Goal: Task Accomplishment & Management: Use online tool/utility

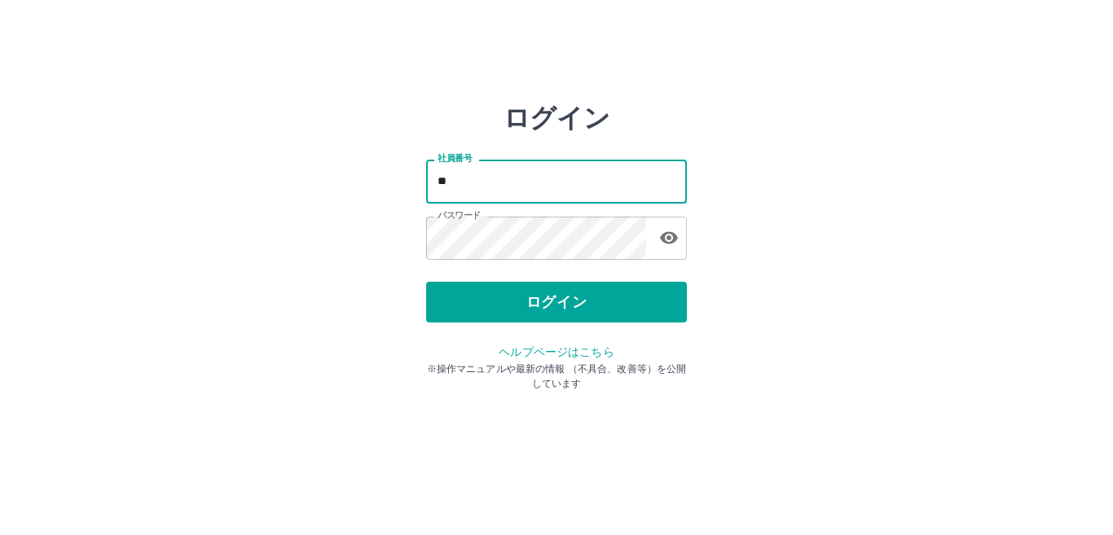
type input "*"
type input "*******"
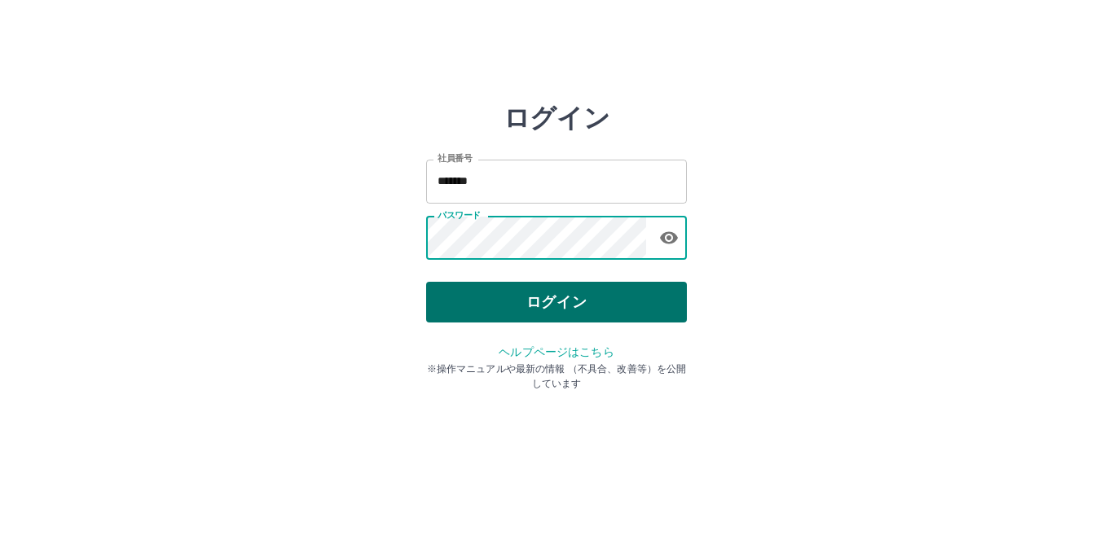
click at [542, 305] on button "ログイン" at bounding box center [556, 302] width 261 height 41
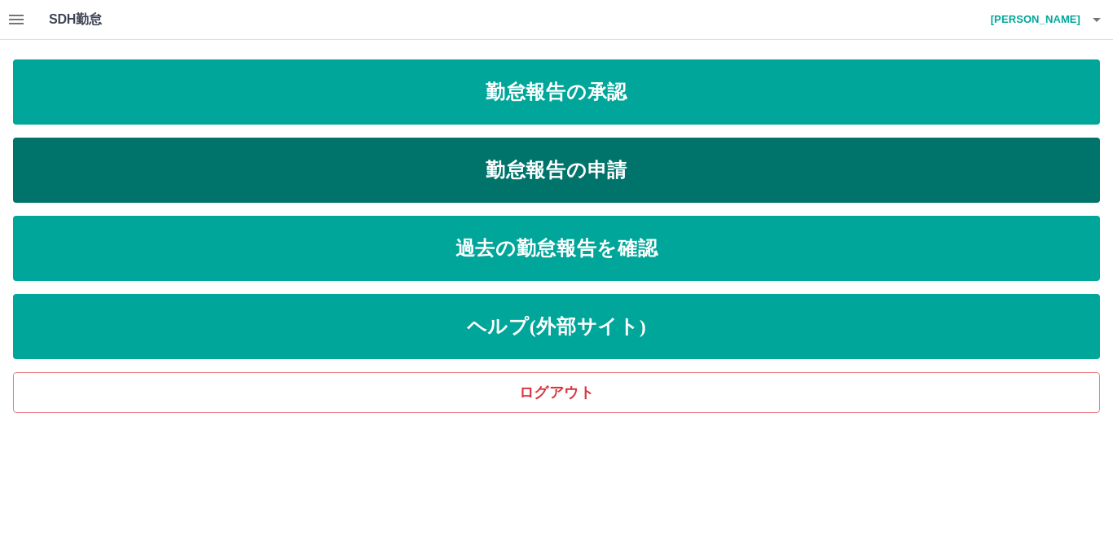
click at [561, 170] on link "勤怠報告の申請" at bounding box center [556, 170] width 1087 height 65
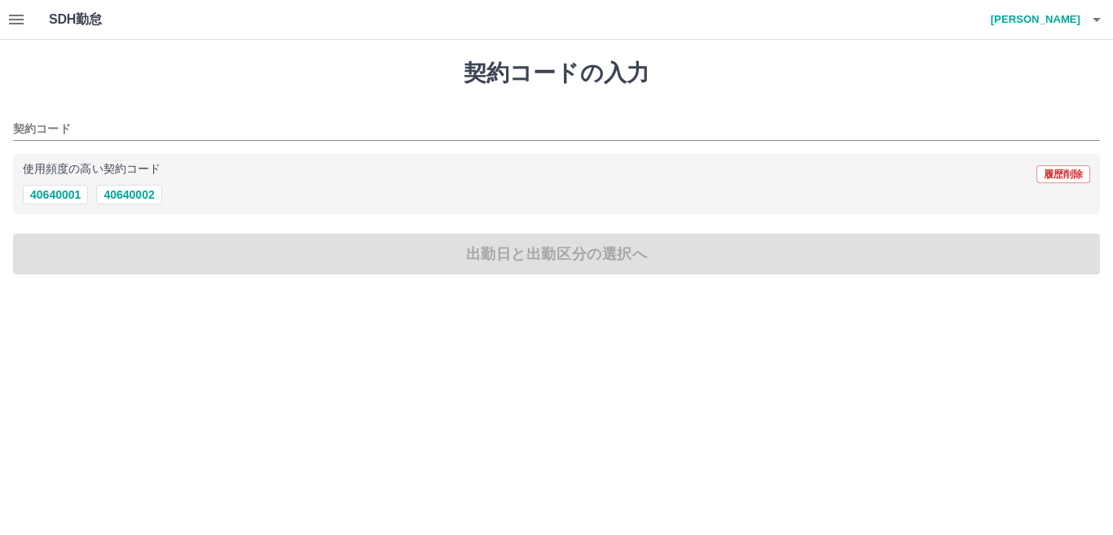
click at [17, 27] on icon "button" at bounding box center [17, 20] width 20 height 20
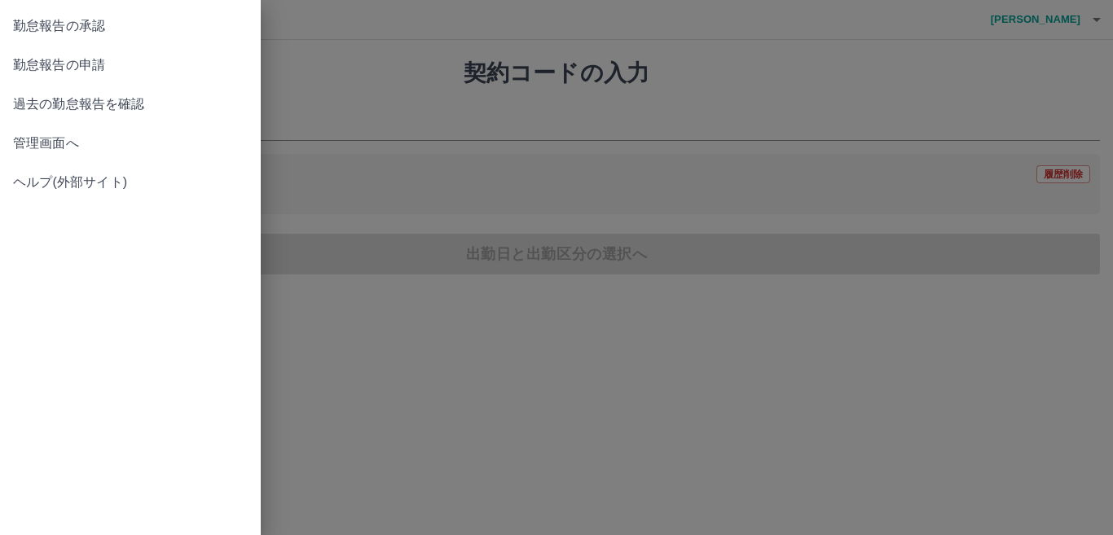
click at [75, 33] on span "勤怠報告の承認" at bounding box center [130, 26] width 235 height 20
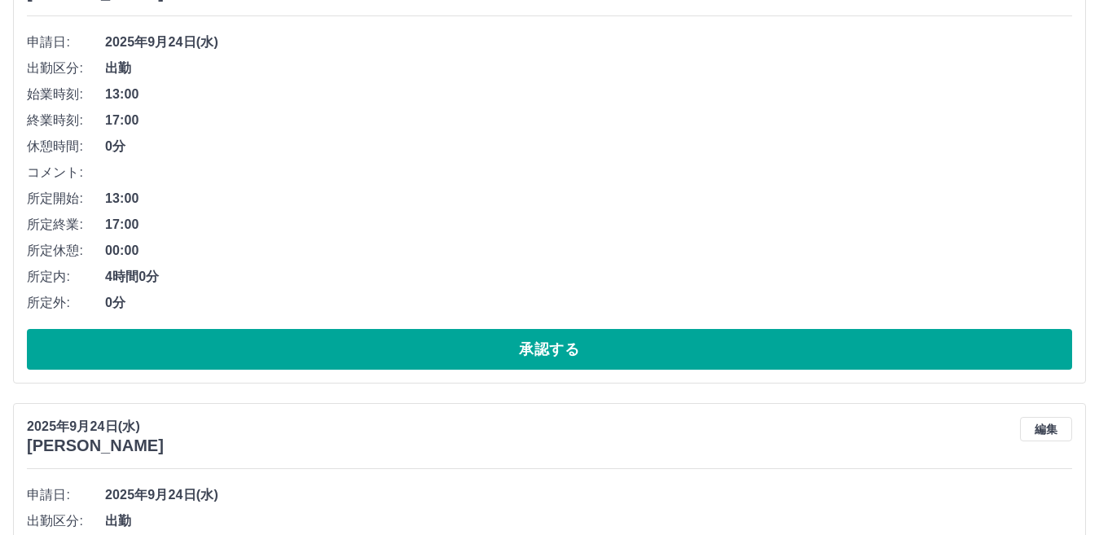
scroll to position [244, 0]
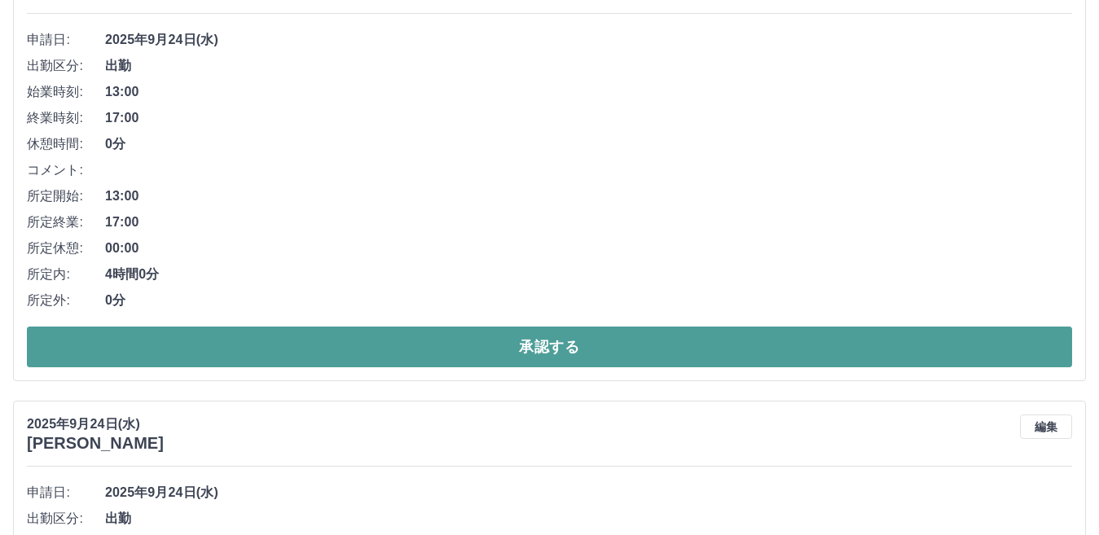
click at [569, 366] on button "承認する" at bounding box center [549, 347] width 1045 height 41
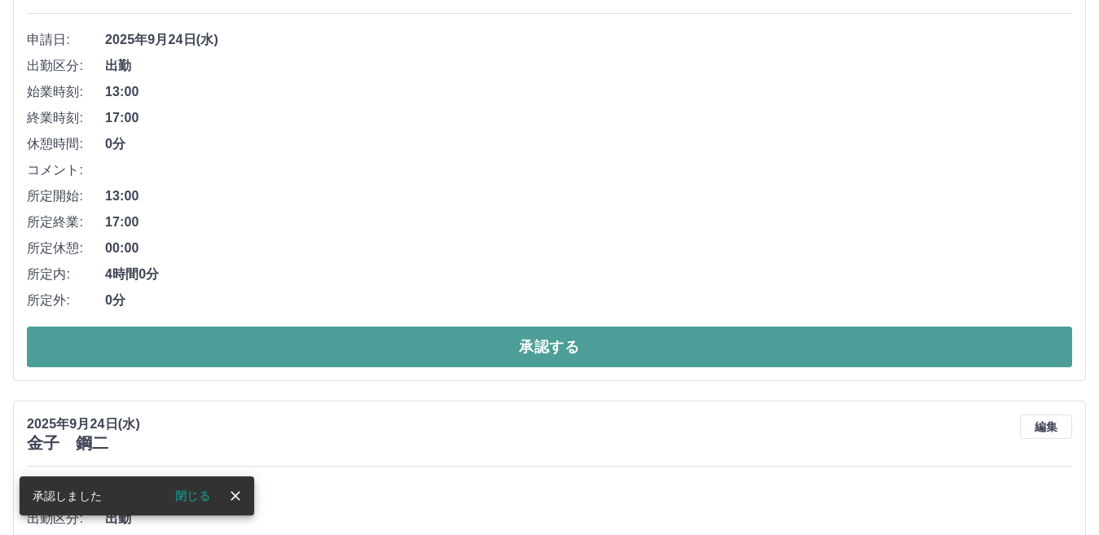
click at [548, 342] on button "承認する" at bounding box center [549, 347] width 1045 height 41
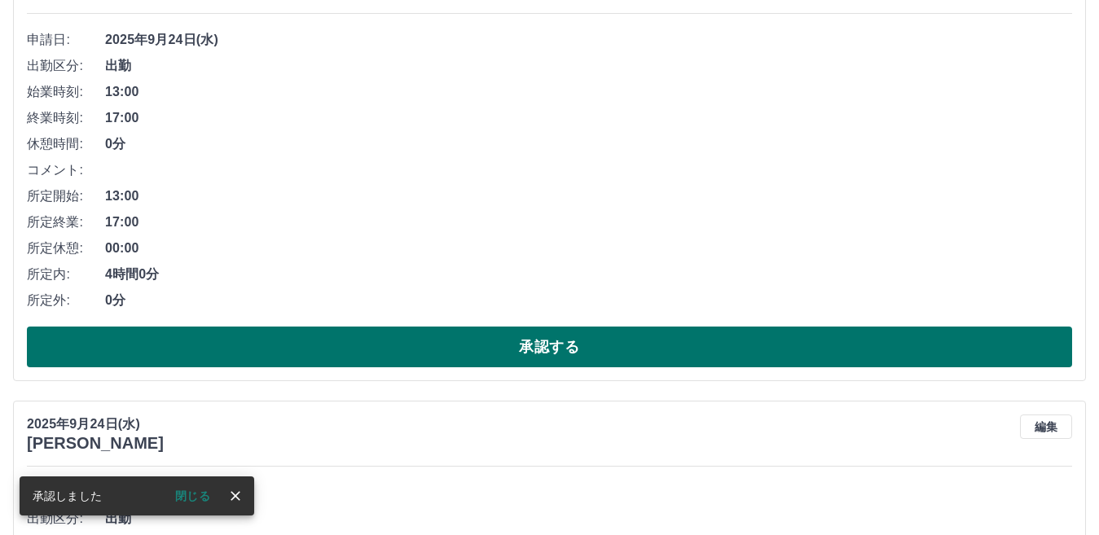
click at [541, 337] on button "承認する" at bounding box center [549, 347] width 1045 height 41
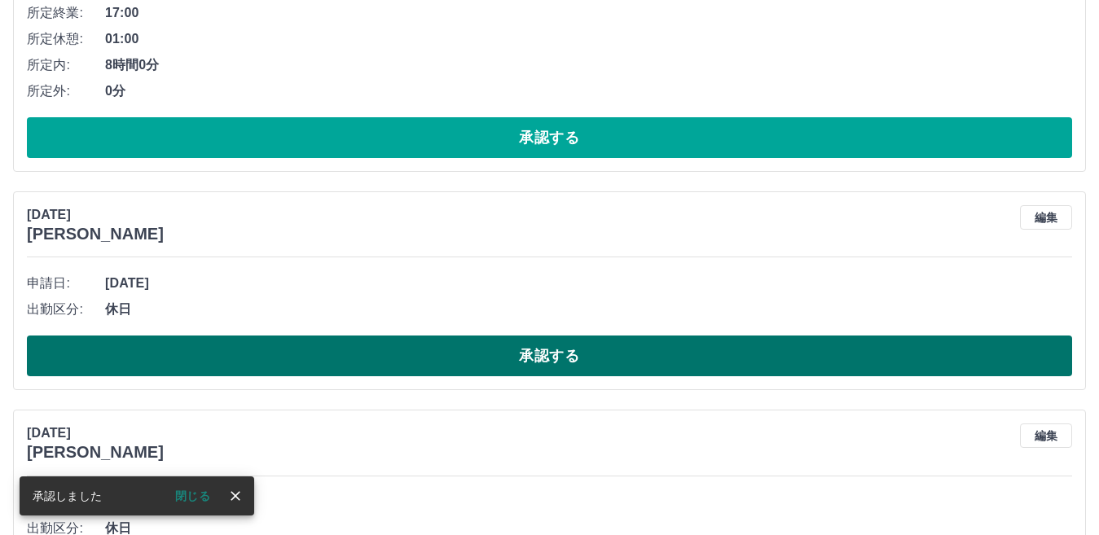
scroll to position [489, 0]
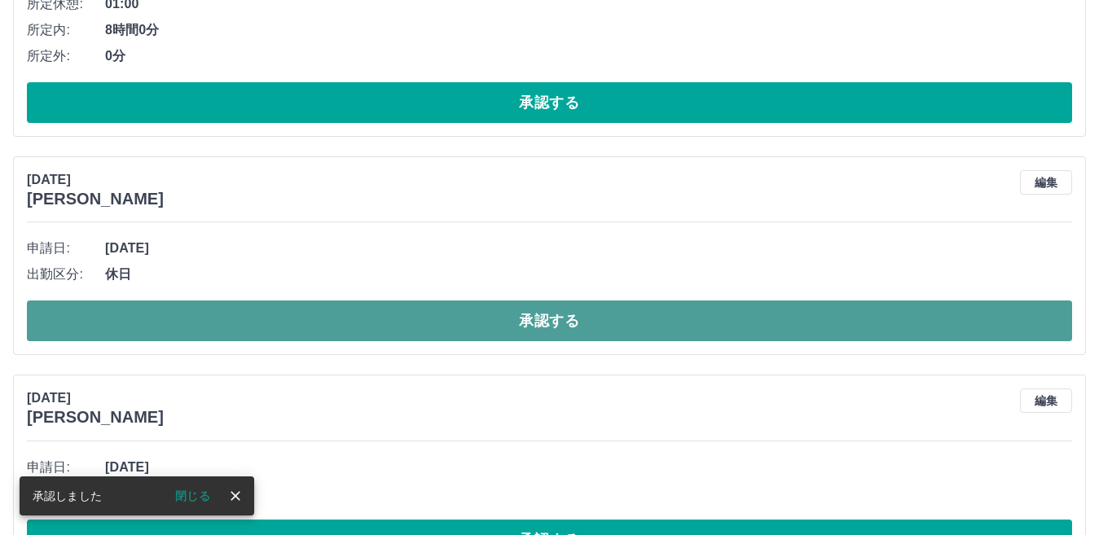
click at [547, 321] on button "承認する" at bounding box center [549, 321] width 1045 height 41
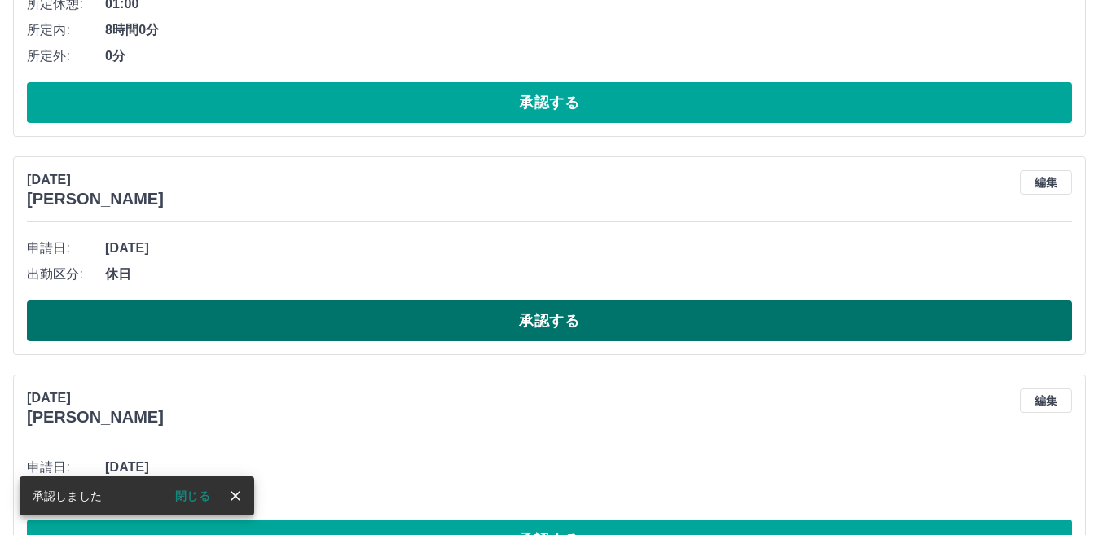
click at [553, 314] on button "承認する" at bounding box center [549, 321] width 1045 height 41
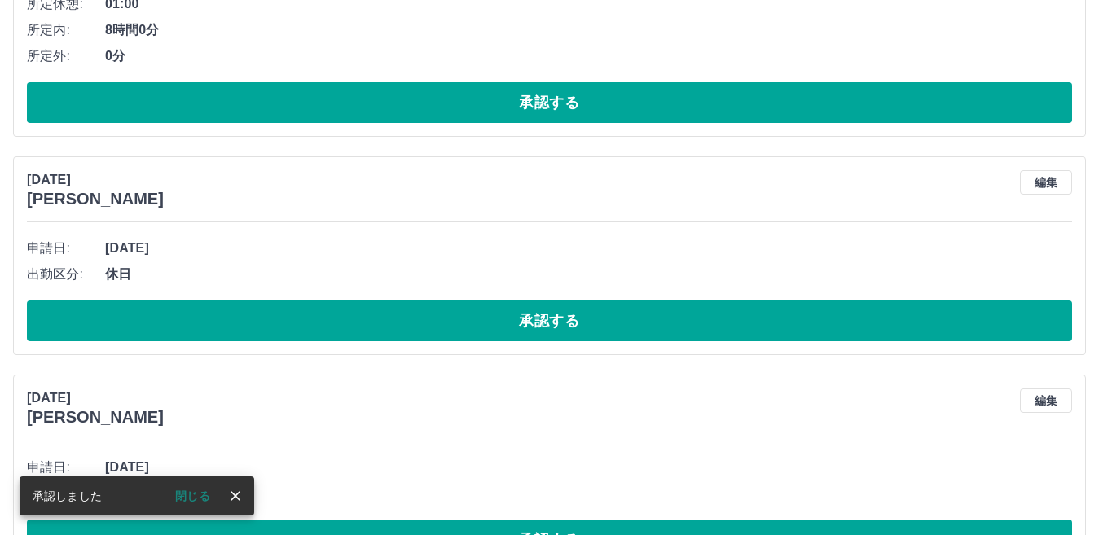
click at [551, 314] on button "承認する" at bounding box center [549, 321] width 1045 height 41
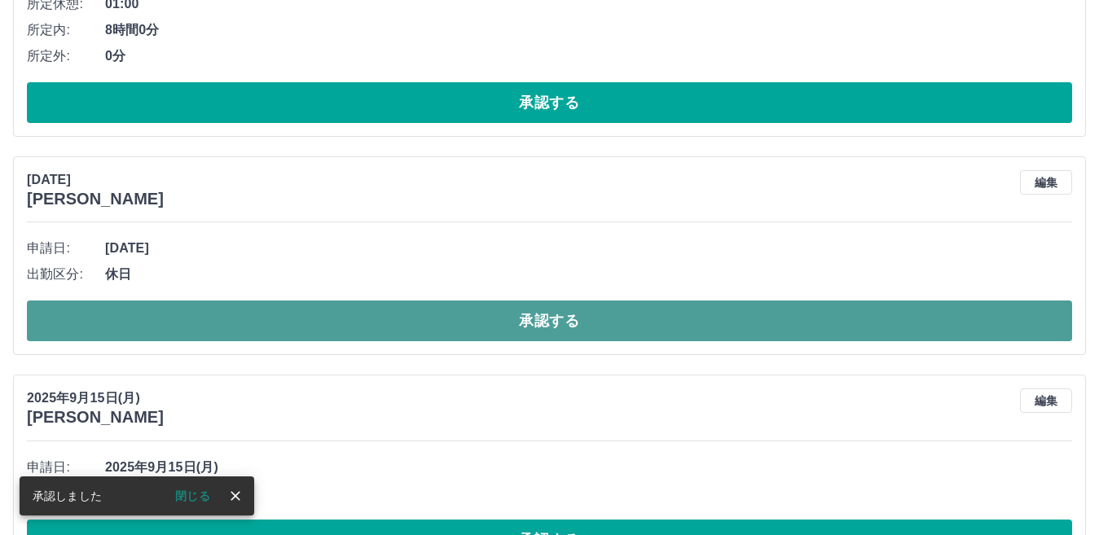
click at [539, 310] on button "承認する" at bounding box center [549, 321] width 1045 height 41
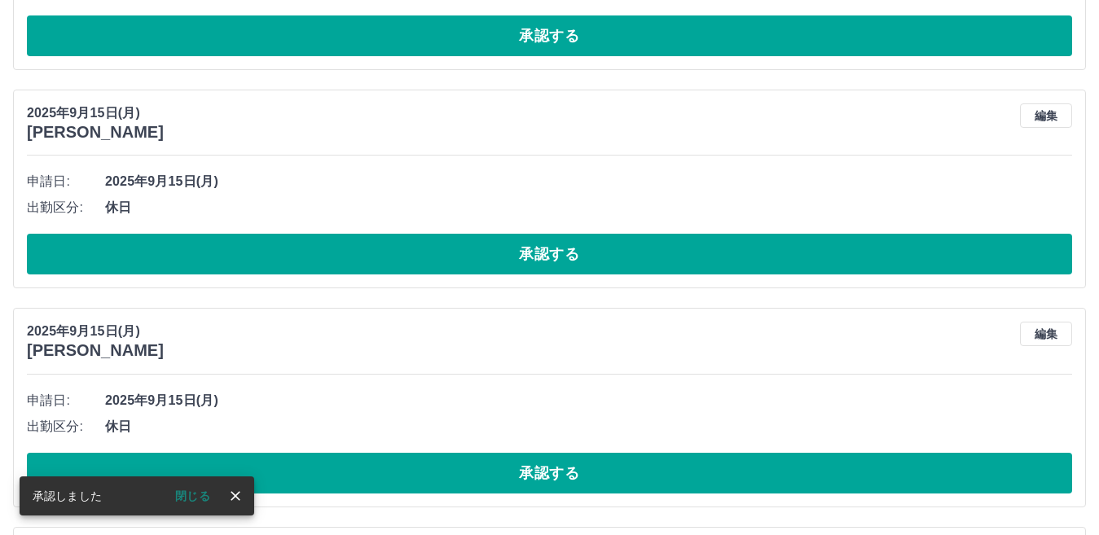
scroll to position [652, 0]
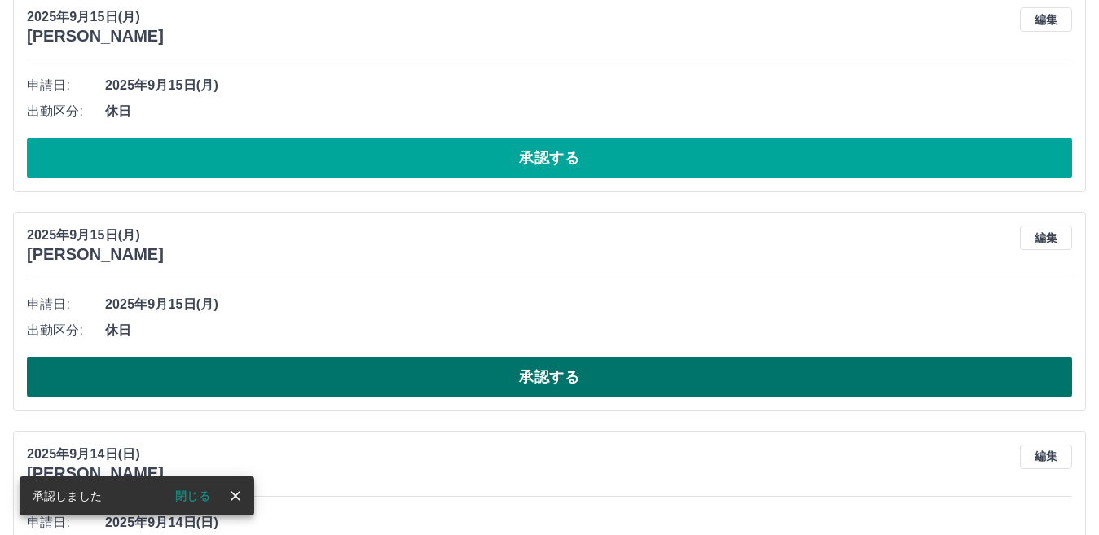
click at [538, 375] on button "承認する" at bounding box center [549, 377] width 1045 height 41
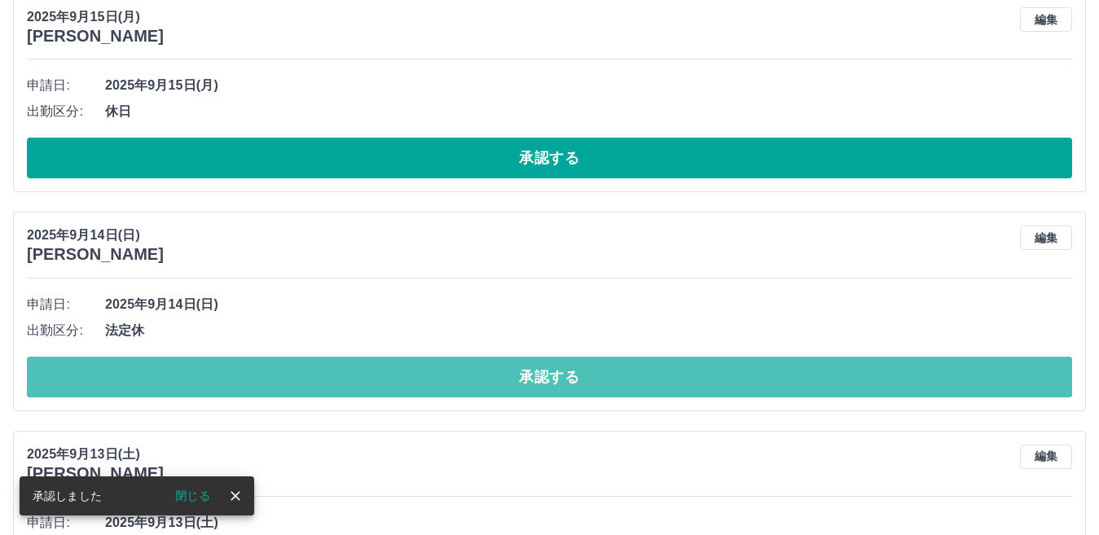
click at [542, 375] on button "承認する" at bounding box center [549, 377] width 1045 height 41
click at [549, 375] on button "承認する" at bounding box center [549, 377] width 1045 height 41
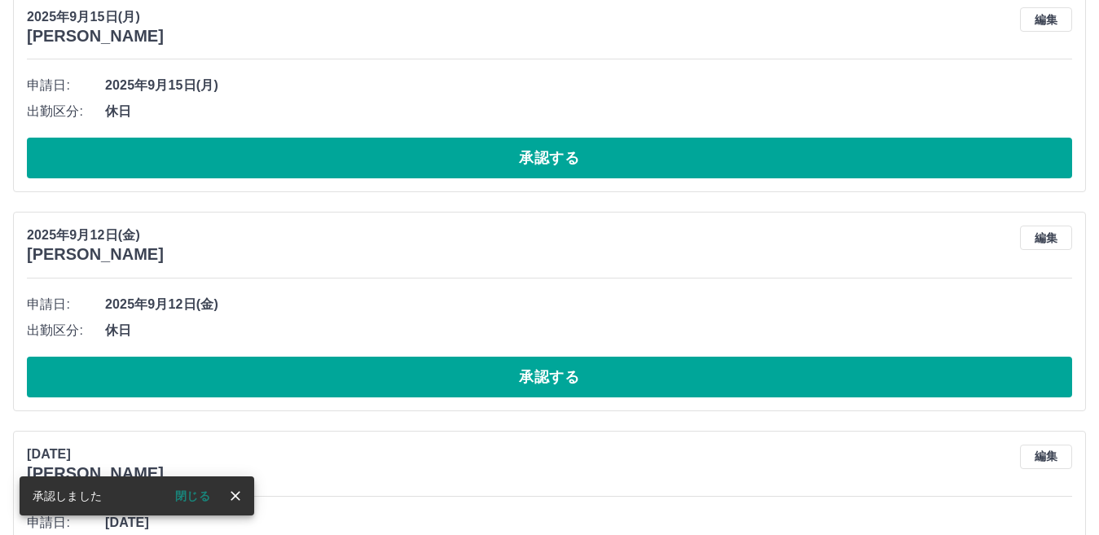
click at [555, 380] on button "承認する" at bounding box center [549, 377] width 1045 height 41
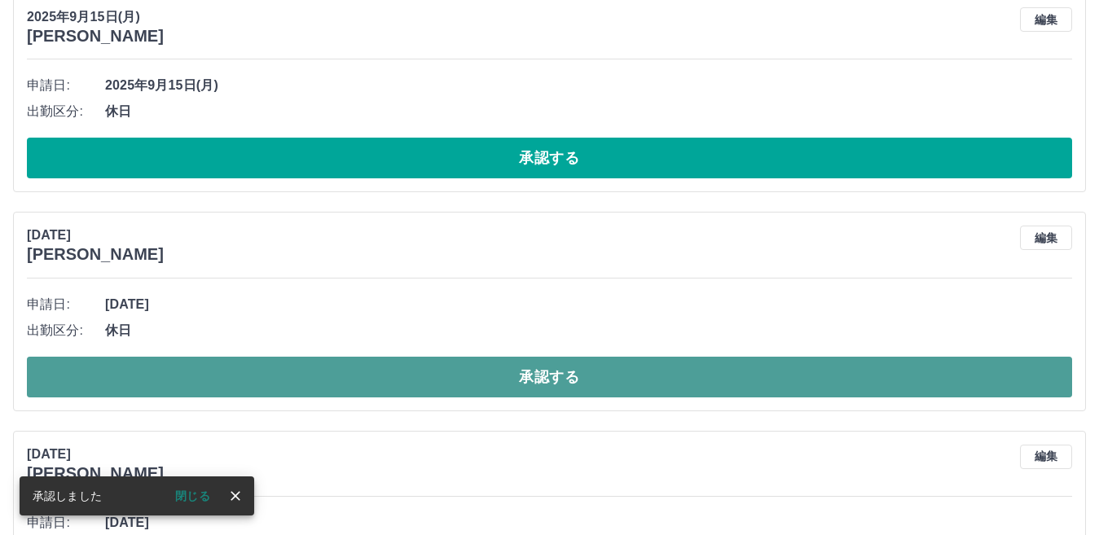
click at [557, 380] on button "承認する" at bounding box center [549, 377] width 1045 height 41
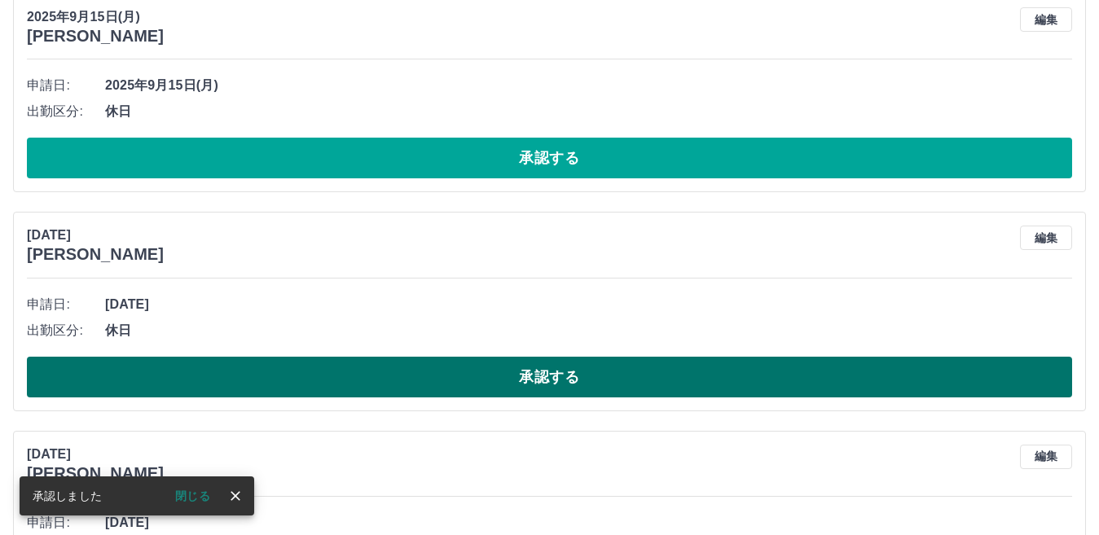
click at [548, 384] on button "承認する" at bounding box center [549, 377] width 1045 height 41
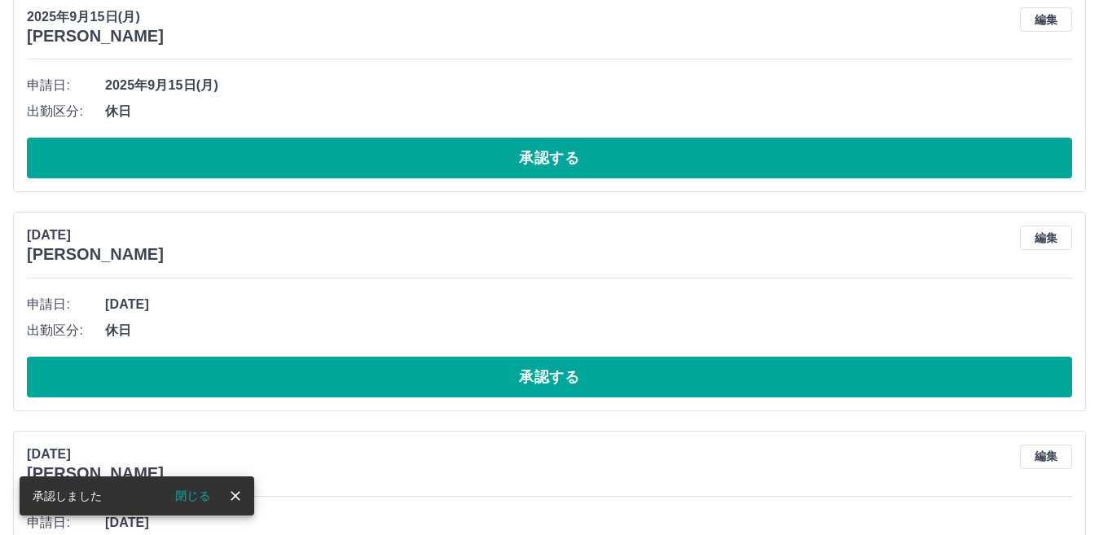
click at [552, 384] on button "承認する" at bounding box center [549, 377] width 1045 height 41
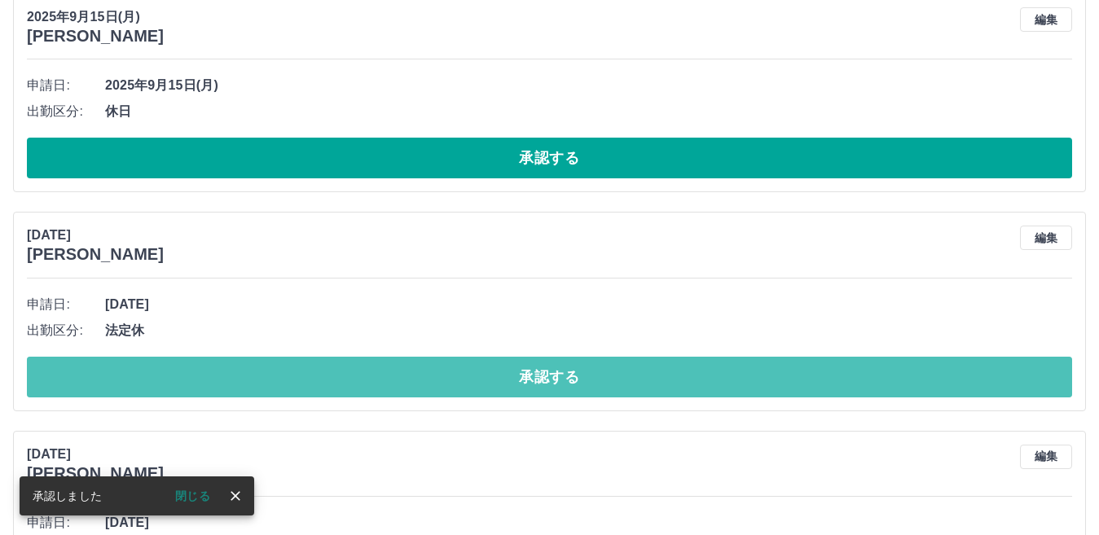
click at [552, 384] on button "承認する" at bounding box center [549, 377] width 1045 height 41
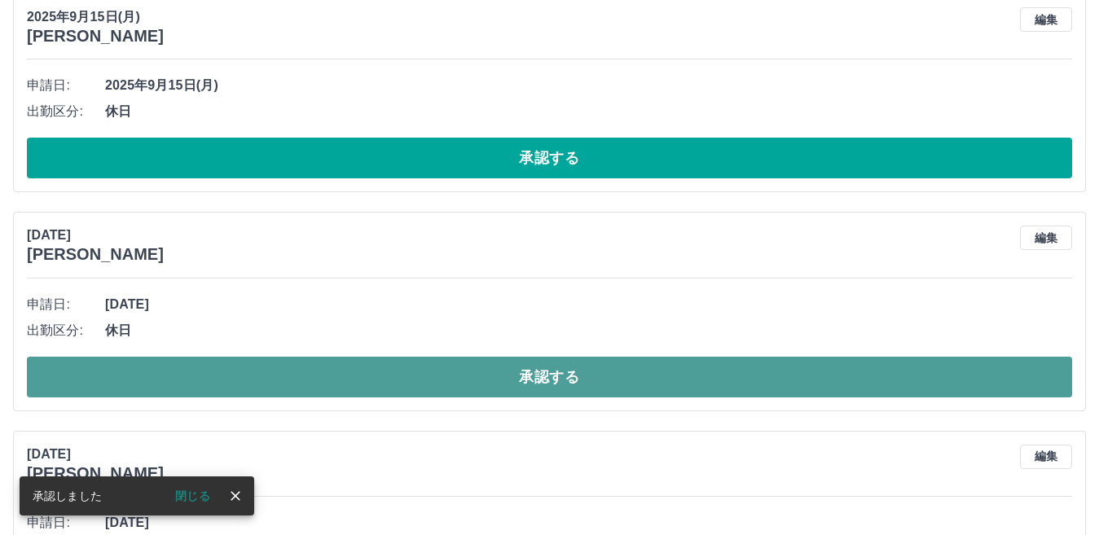
click at [554, 376] on button "承認する" at bounding box center [549, 377] width 1045 height 41
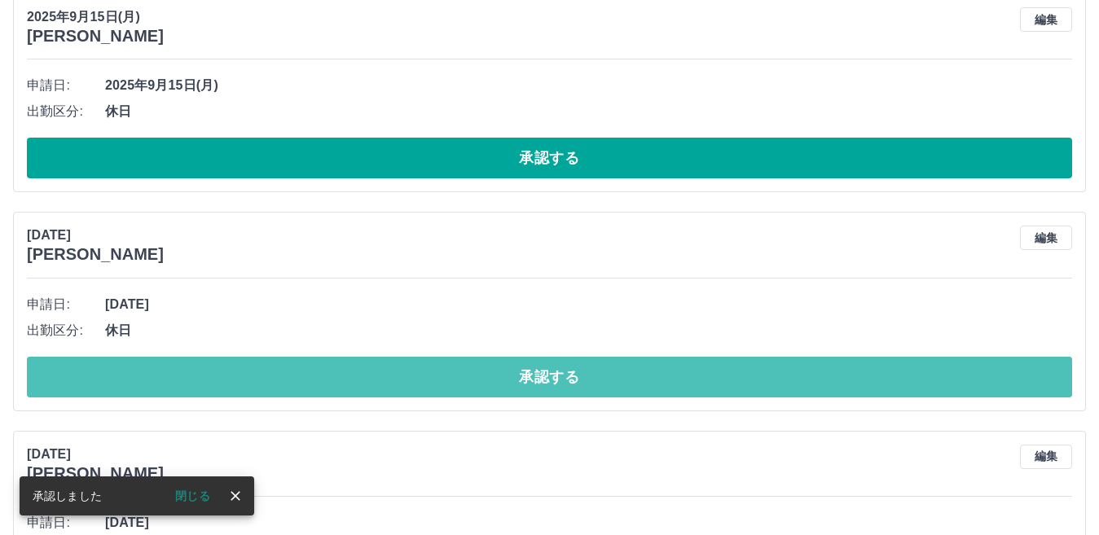
click at [554, 376] on button "承認する" at bounding box center [549, 377] width 1045 height 41
click at [532, 376] on button "承認する" at bounding box center [549, 377] width 1045 height 41
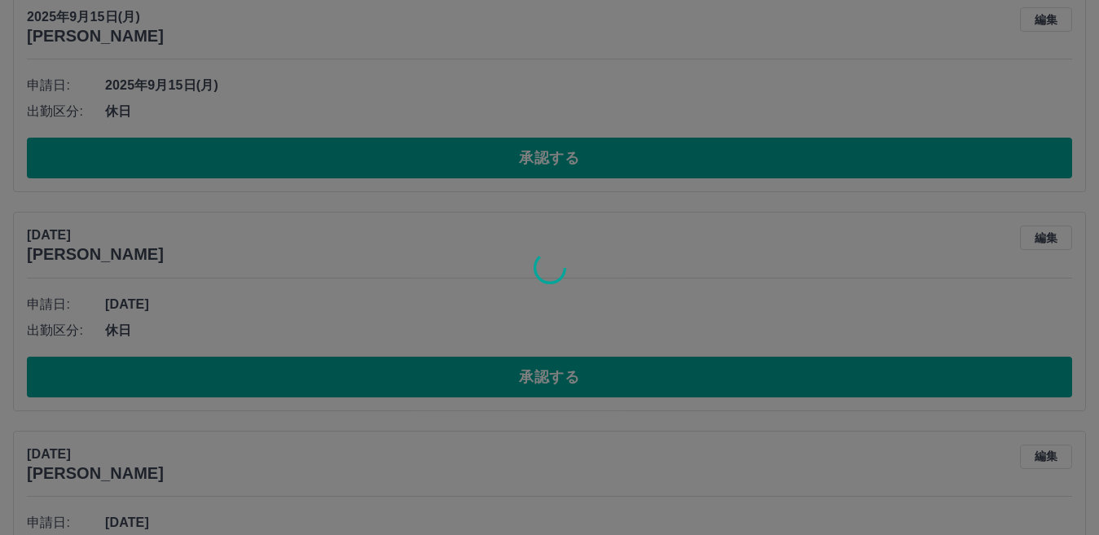
scroll to position [549, 0]
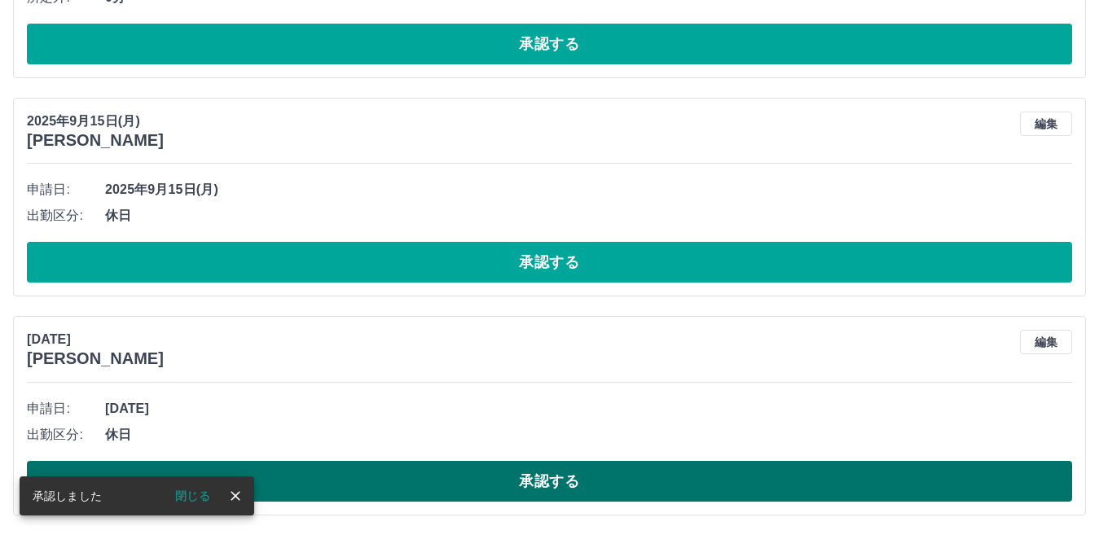
click at [554, 471] on button "承認する" at bounding box center [549, 481] width 1045 height 41
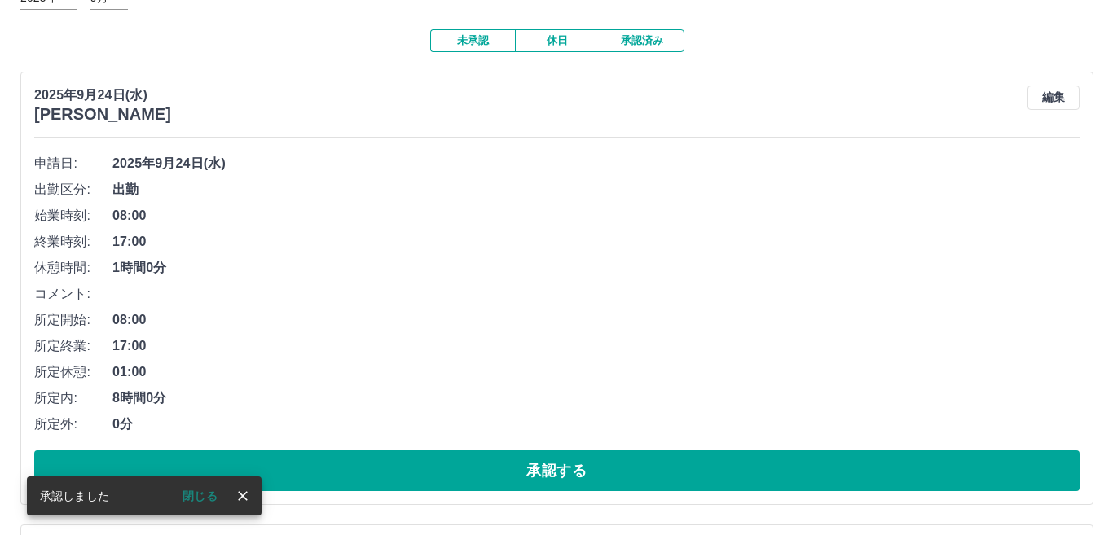
scroll to position [0, 0]
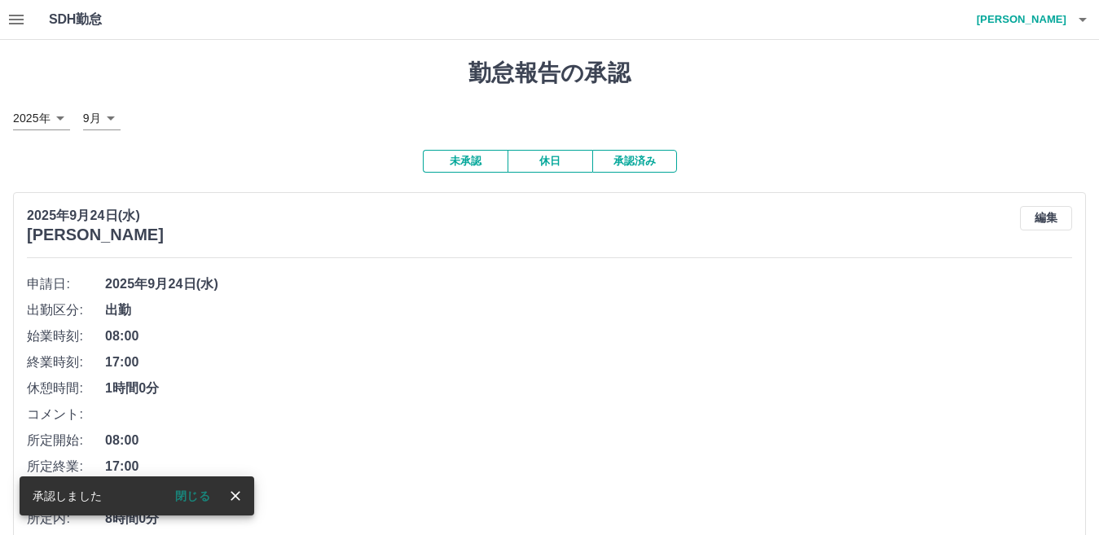
click at [1082, 24] on icon "button" at bounding box center [1083, 20] width 20 height 20
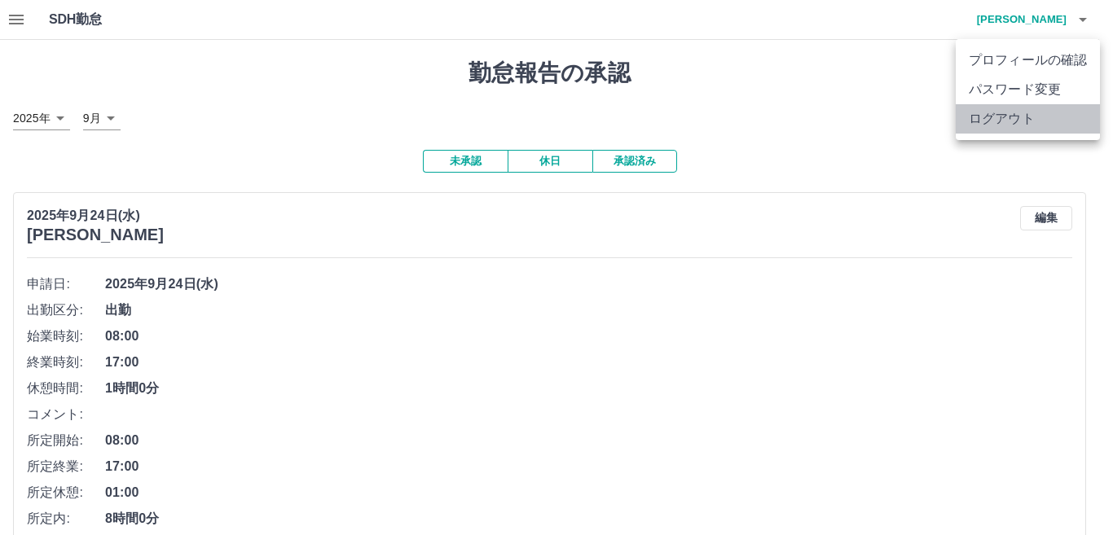
click at [1029, 117] on li "ログアウト" at bounding box center [1027, 118] width 144 height 29
